Goal: Transaction & Acquisition: Purchase product/service

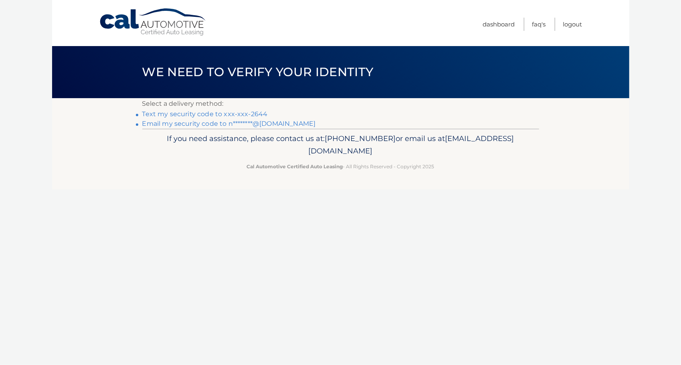
click at [209, 115] on link "Text my security code to xxx-xxx-2644" at bounding box center [204, 114] width 125 height 8
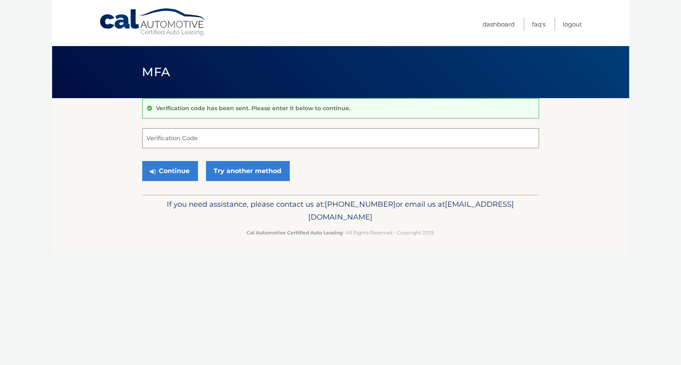
click at [204, 139] on input "Verification Code" at bounding box center [340, 138] width 397 height 20
type input "612842"
click at [171, 169] on button "Continue" at bounding box center [170, 171] width 56 height 20
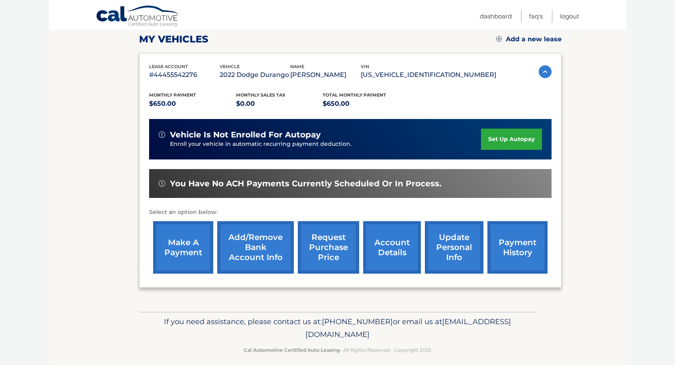
scroll to position [117, 0]
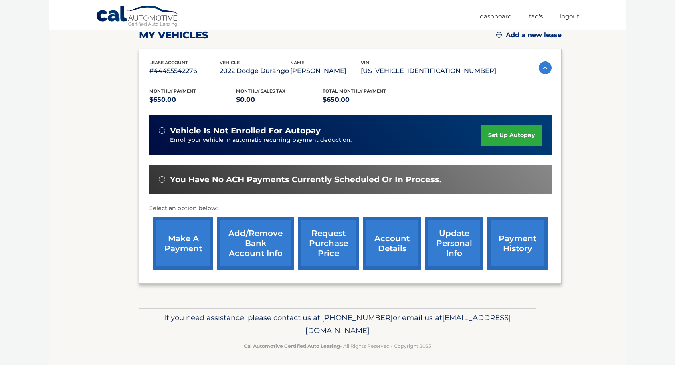
click at [186, 241] on link "make a payment" at bounding box center [183, 243] width 60 height 53
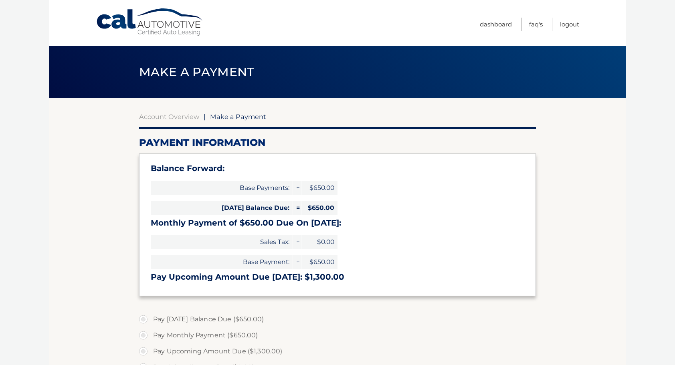
select select "MTBmNDY1ZjYtZmRlZC00ZWYwLTgwOTUtZjVlOGJjM2M0OTJk"
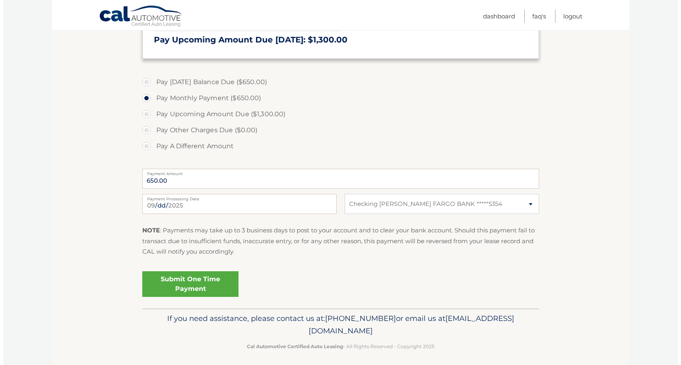
scroll to position [241, 0]
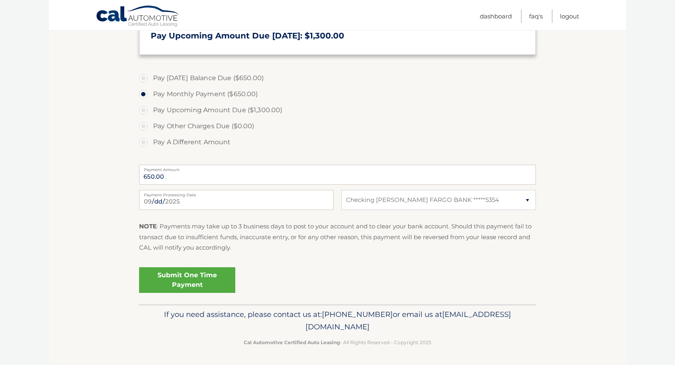
click at [201, 285] on link "Submit One Time Payment" at bounding box center [187, 280] width 96 height 26
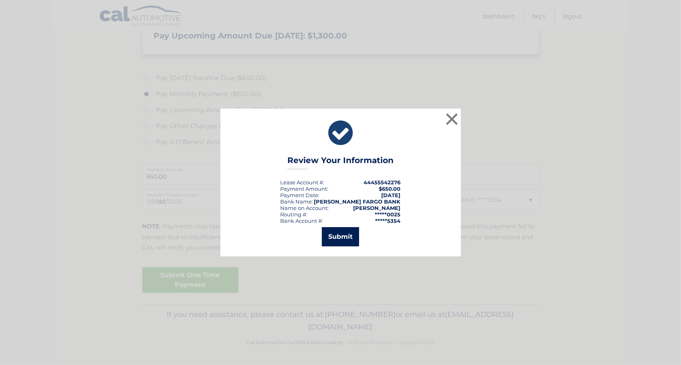
click at [346, 235] on button "Submit" at bounding box center [340, 236] width 37 height 19
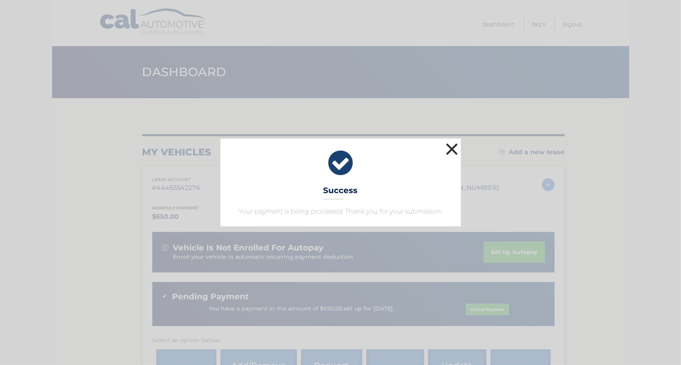
click at [451, 154] on button "×" at bounding box center [452, 149] width 16 height 16
